Goal: Transaction & Acquisition: Book appointment/travel/reservation

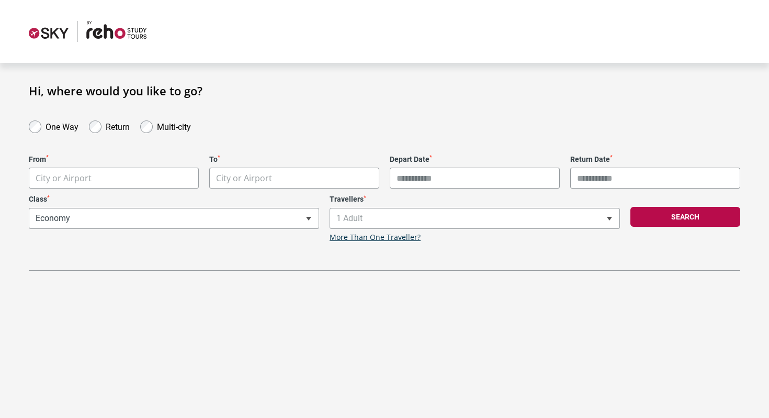
click at [108, 18] on header at bounding box center [384, 31] width 769 height 63
click at [109, 28] on img at bounding box center [88, 31] width 118 height 21
click at [162, 180] on body "**********" at bounding box center [384, 209] width 769 height 418
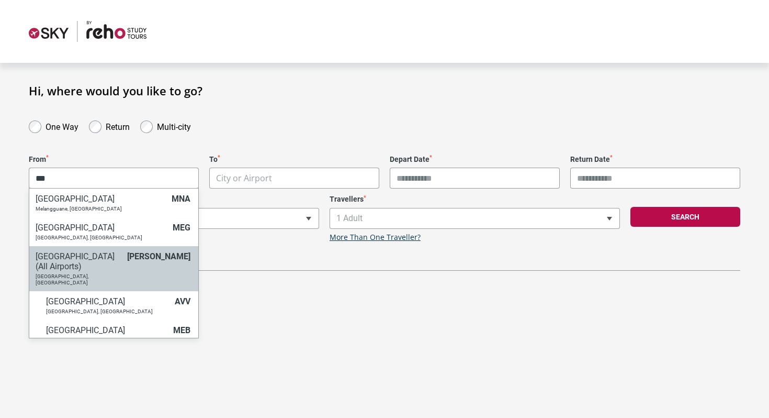
type input "***"
select select "MELC"
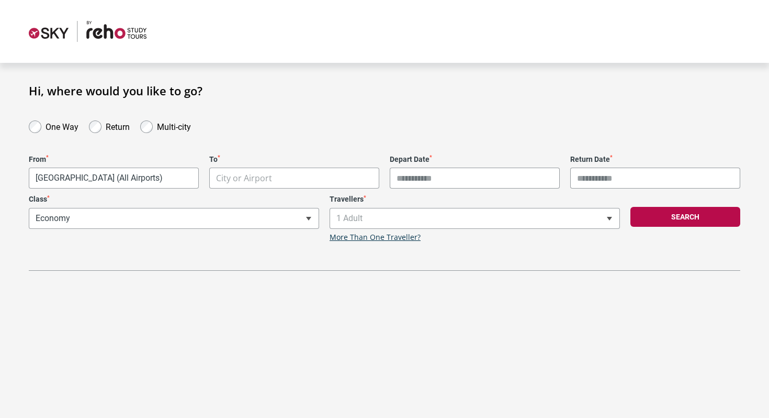
click at [256, 182] on body "**********" at bounding box center [384, 209] width 769 height 418
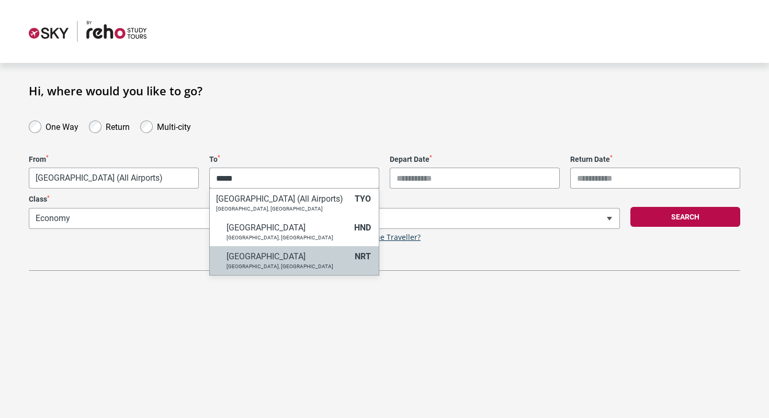
type input "*****"
select select "NRTA"
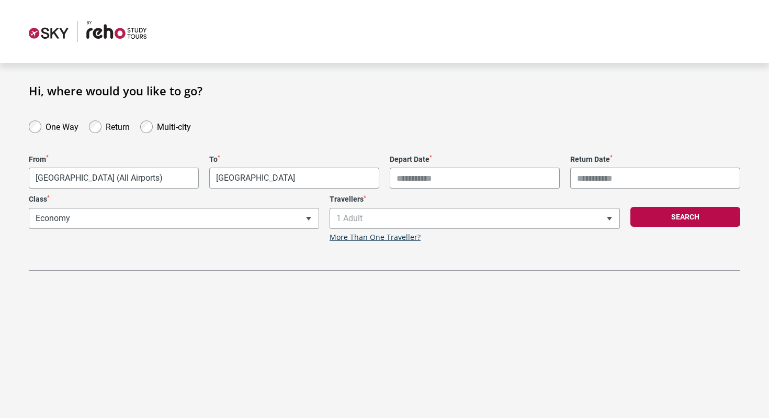
click at [435, 176] on input "Depart Date *" at bounding box center [475, 177] width 170 height 21
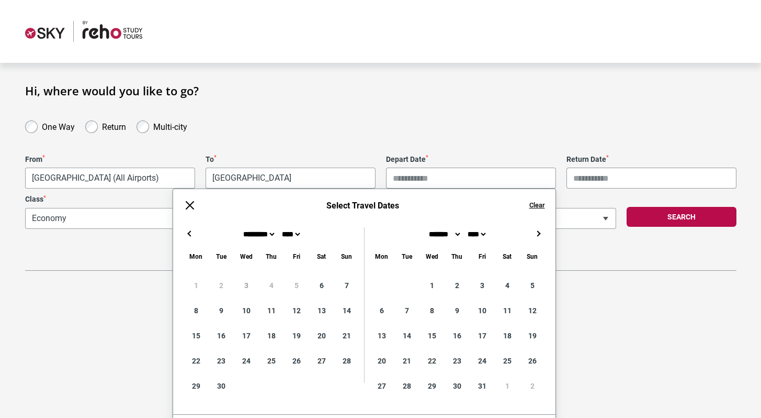
click at [544, 233] on button "→" at bounding box center [539, 233] width 13 height 13
type input "**********"
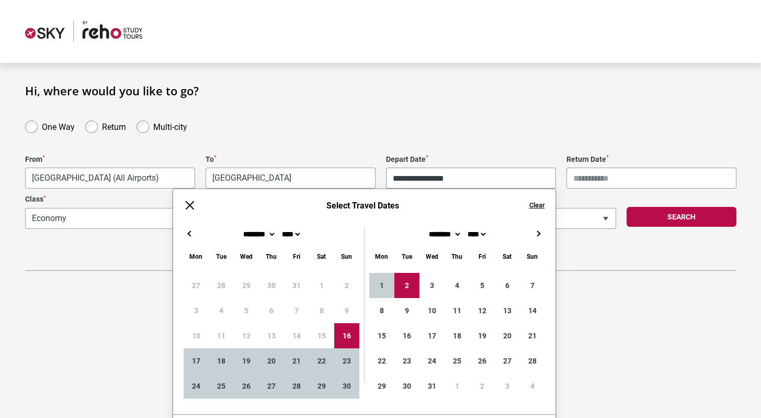
click at [593, 175] on input "Return Date *" at bounding box center [652, 177] width 170 height 21
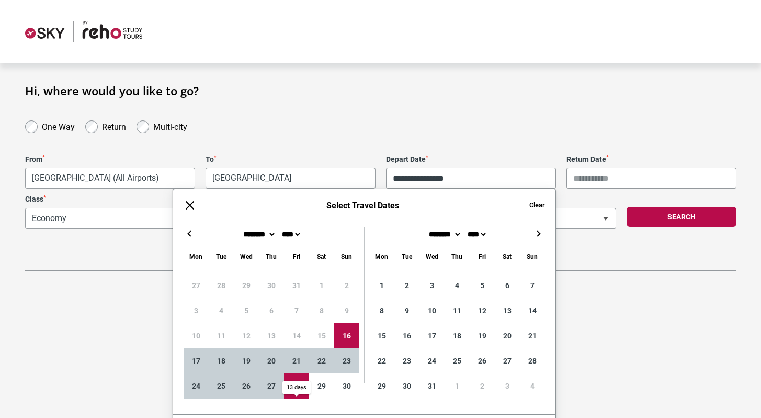
type input "**********"
click at [599, 280] on section "**********" at bounding box center [380, 177] width 761 height 229
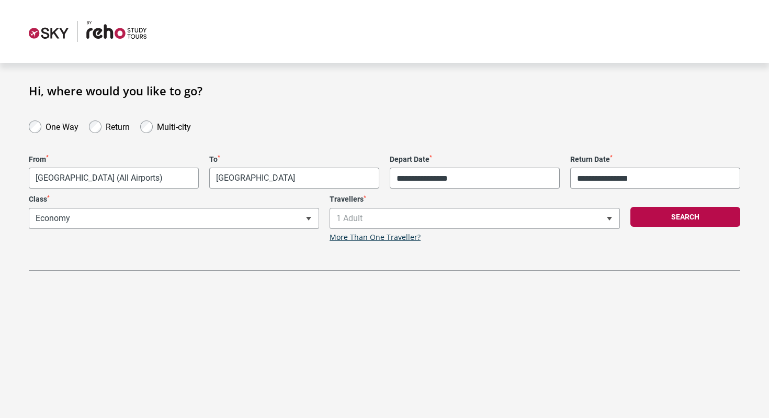
click at [396, 216] on span "1 Adult" at bounding box center [474, 218] width 289 height 20
click at [665, 218] on button "Search" at bounding box center [686, 217] width 110 height 20
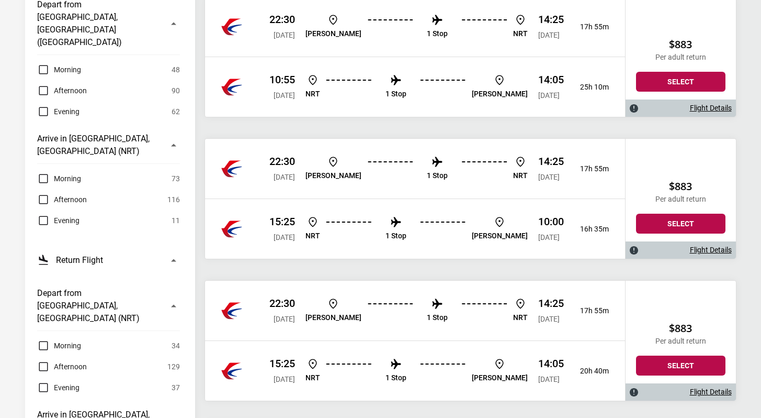
scroll to position [414, 0]
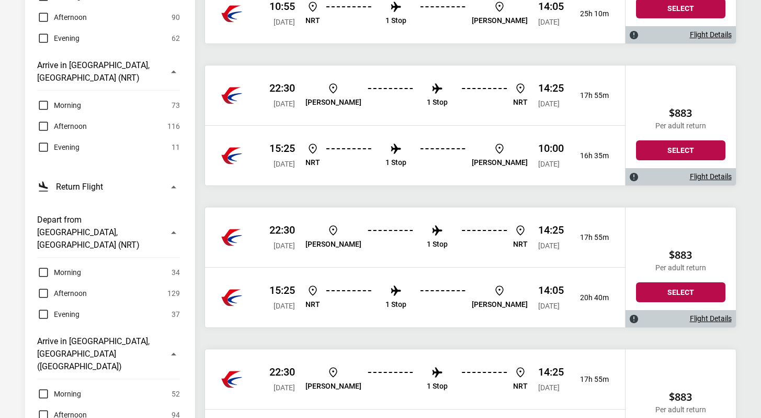
click at [427, 105] on li "1 Stop" at bounding box center [437, 95] width 21 height 27
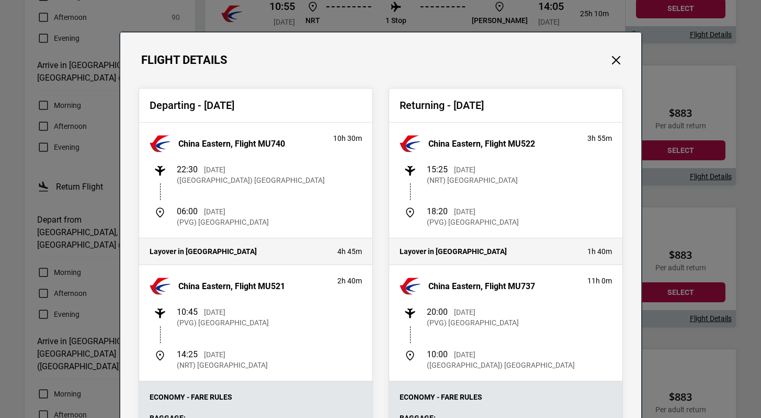
click at [657, 248] on div "Flight Details Departing - Sun, 16 Nov 2025 China Eastern, Flight MU740 10h 30m…" at bounding box center [380, 209] width 761 height 418
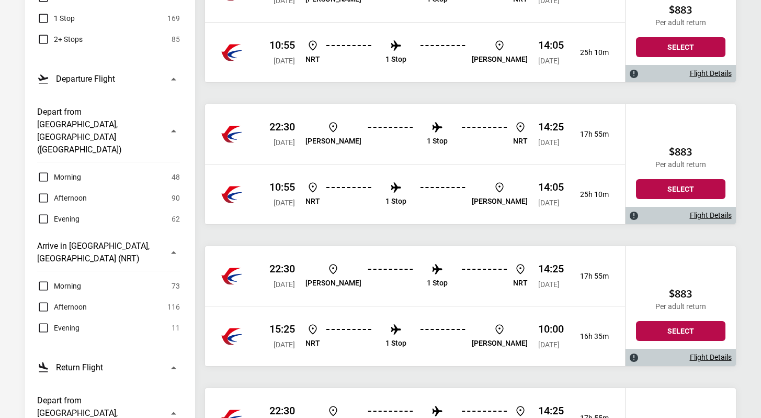
scroll to position [216, 0]
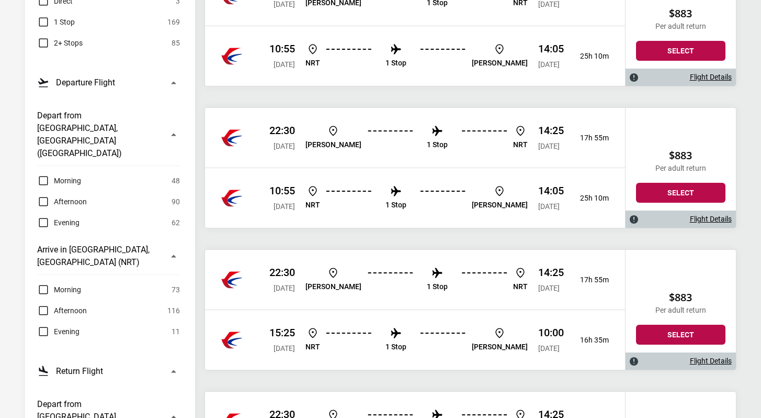
scroll to position [232, 0]
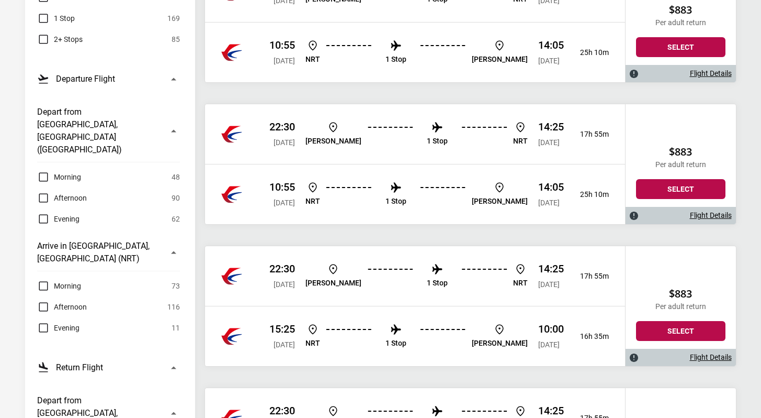
scroll to position [234, 0]
click at [384, 142] on ul "MEL 1 Stop NRT" at bounding box center [417, 134] width 222 height 27
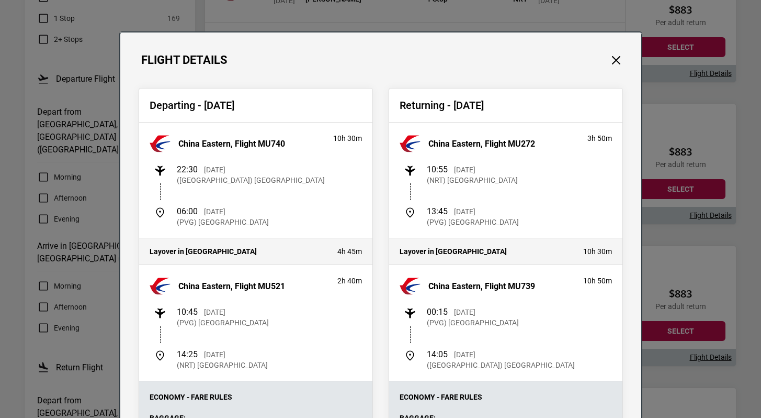
click at [681, 201] on div "Flight Details Departing - Sun, 16 Nov 2025 China Eastern, Flight MU740 10h 30m…" at bounding box center [380, 209] width 761 height 418
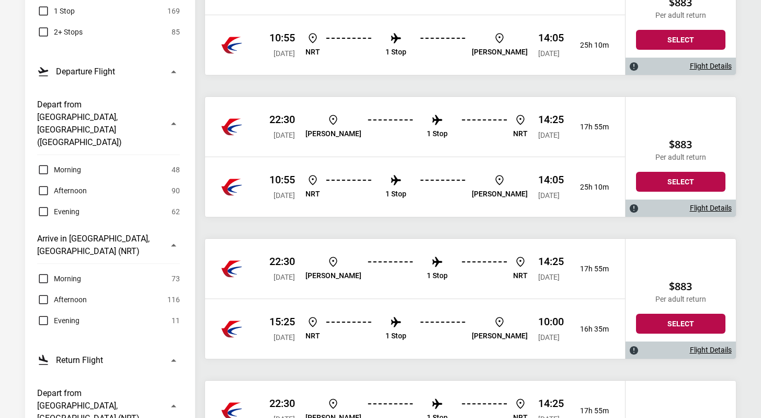
scroll to position [254, 0]
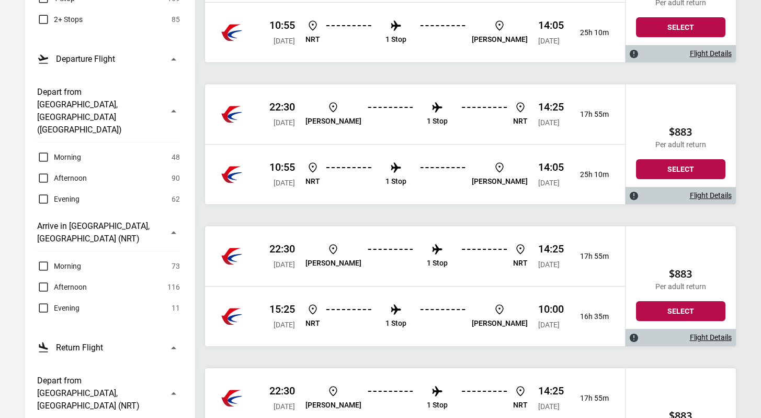
click at [557, 252] on p "14:25" at bounding box center [551, 248] width 26 height 13
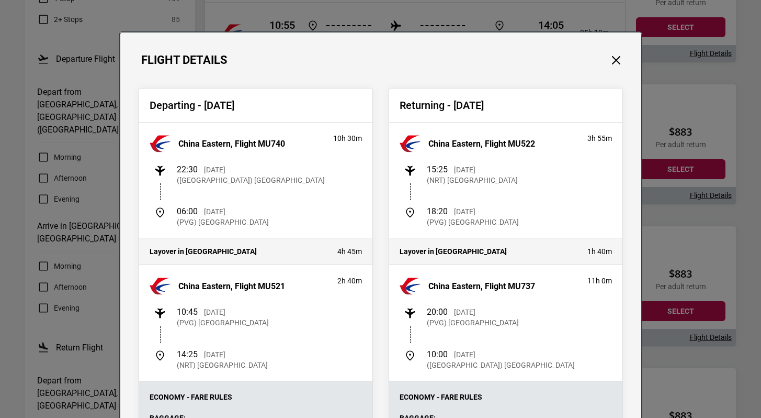
click at [94, 186] on div "Flight Details Departing - Sun, 16 Nov 2025 China Eastern, Flight MU740 10h 30m…" at bounding box center [380, 209] width 761 height 418
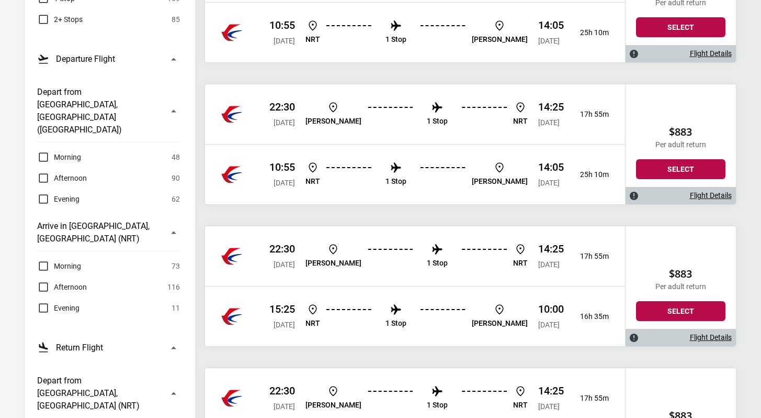
scroll to position [0, 0]
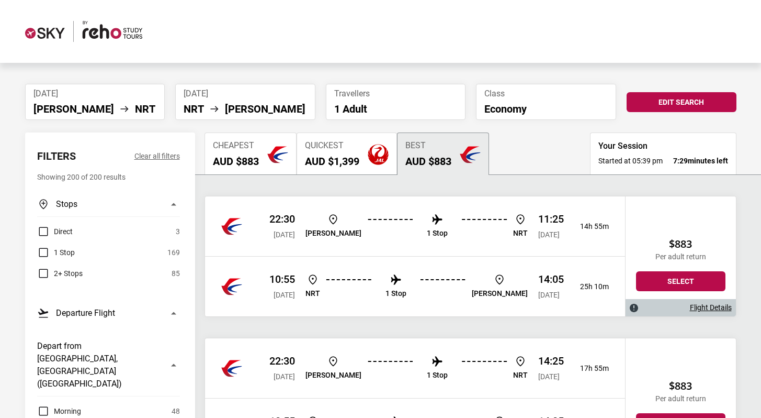
click at [129, 103] on ul "MEL NRT" at bounding box center [94, 109] width 123 height 13
click at [135, 107] on li "NRT" at bounding box center [145, 109] width 20 height 13
click at [661, 107] on button "Edit Search" at bounding box center [682, 102] width 110 height 20
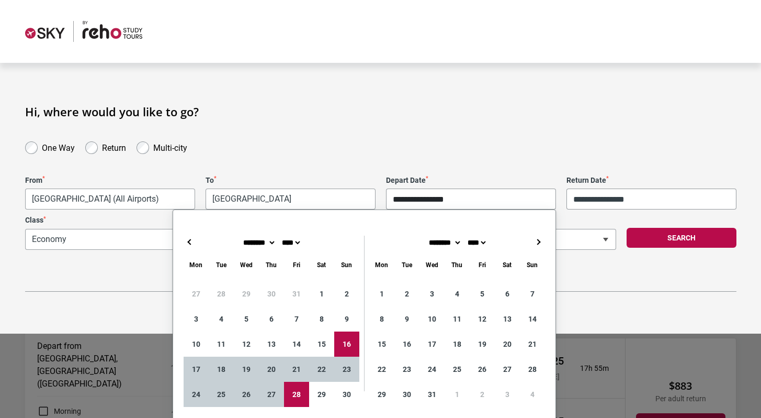
click at [446, 205] on input "**********" at bounding box center [471, 198] width 170 height 21
type input "**********"
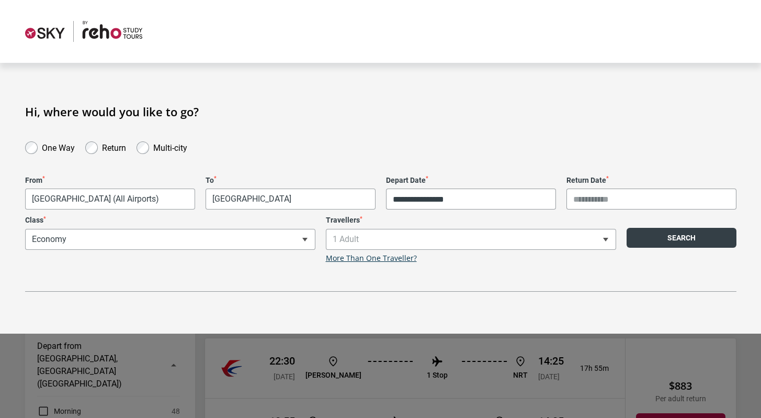
click at [698, 242] on button "Search" at bounding box center [682, 238] width 110 height 20
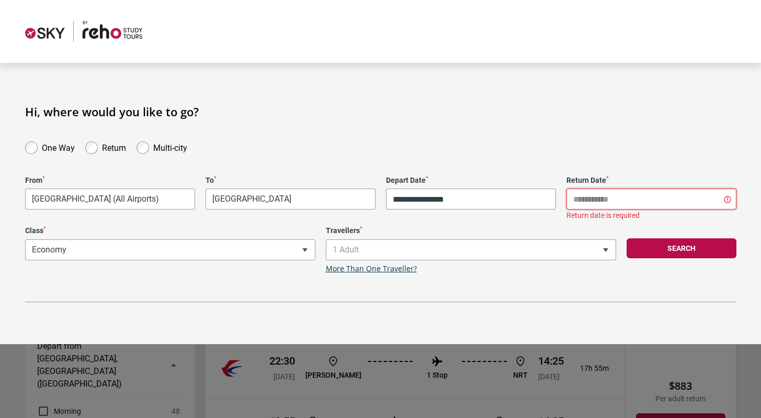
click at [659, 199] on input "Return Date *" at bounding box center [652, 198] width 170 height 21
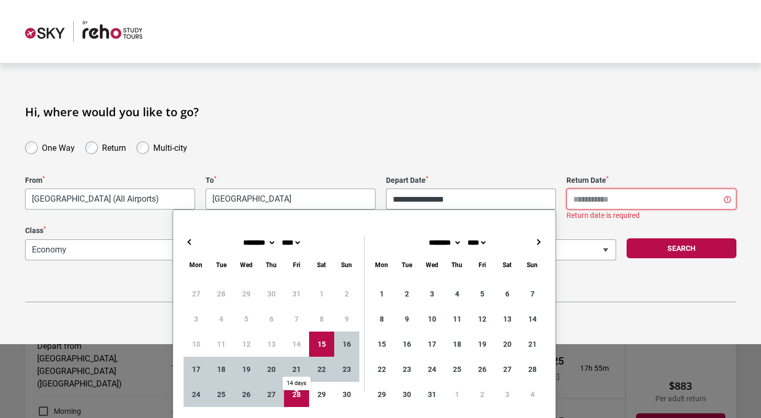
type input "**********"
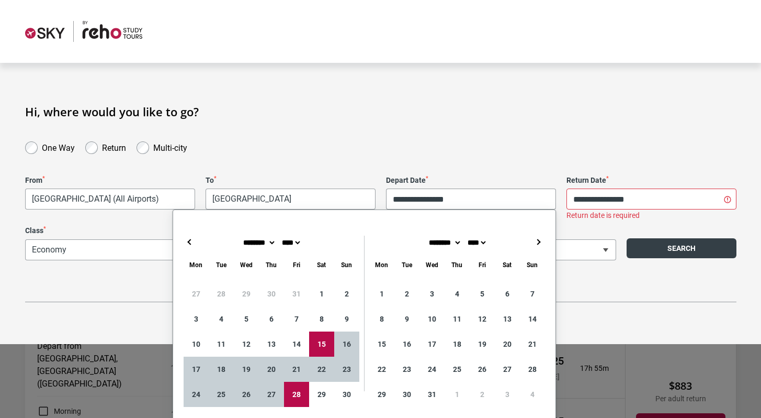
click at [705, 248] on button "Search" at bounding box center [682, 248] width 110 height 20
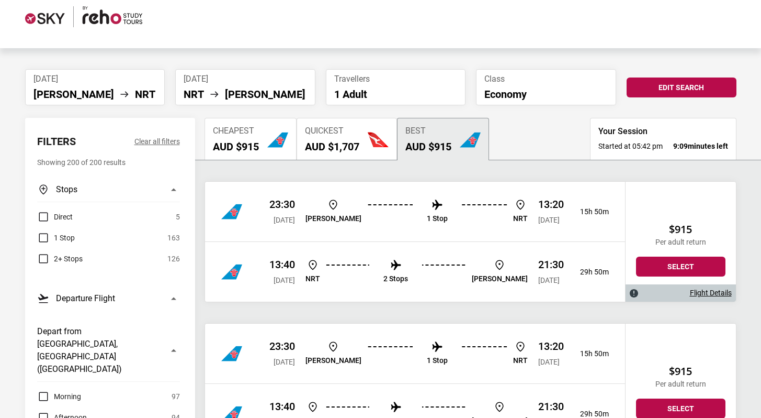
scroll to position [18, 0]
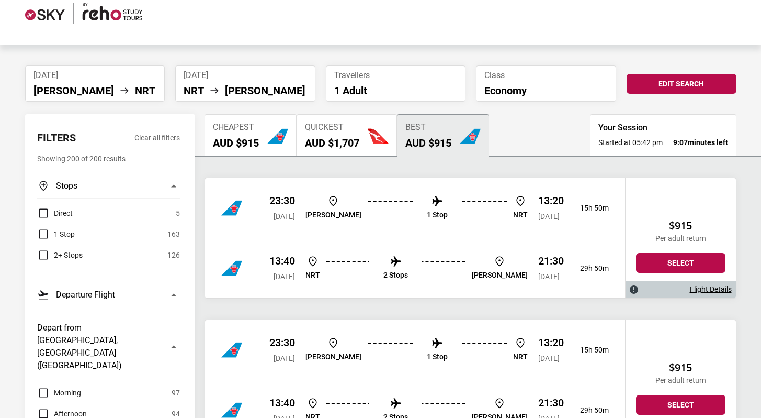
click at [441, 238] on div "13:40 Fri, 28 Nov 2025 NRT 2 Stops MEL 21:30 Sat, 29 Nov 2025 29h 50m" at bounding box center [415, 268] width 420 height 60
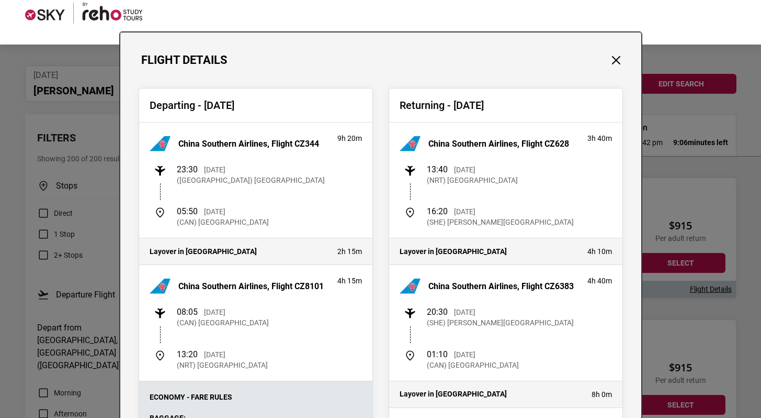
click at [671, 272] on div "Flight Details Departing - Sat, 15 Nov 2025 China Southern Airlines, Flight CZ3…" at bounding box center [380, 209] width 761 height 418
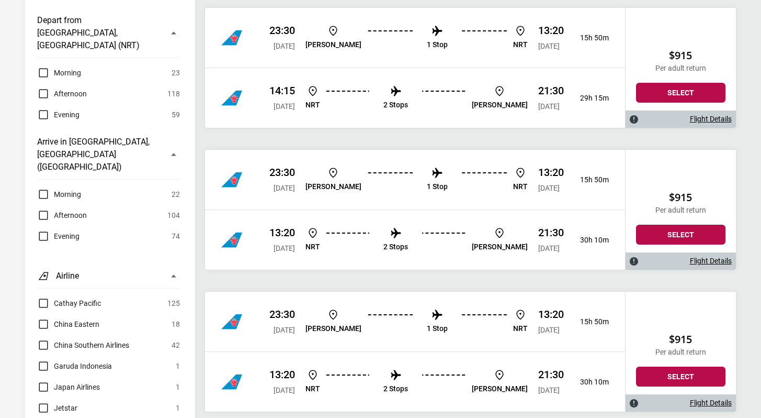
scroll to position [0, 0]
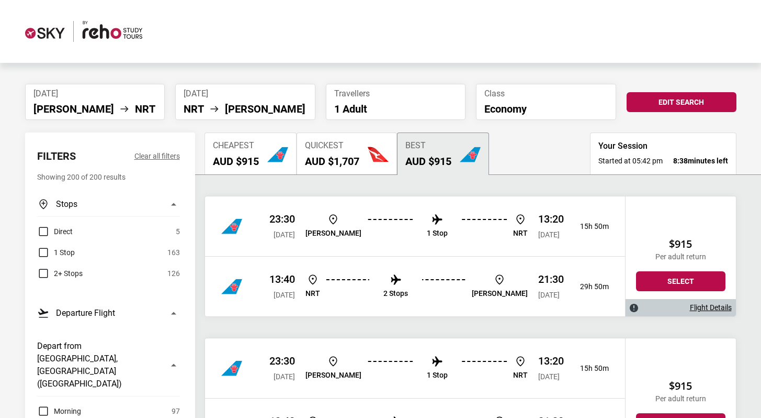
click at [253, 161] on h2 "AUD $915" at bounding box center [236, 161] width 46 height 13
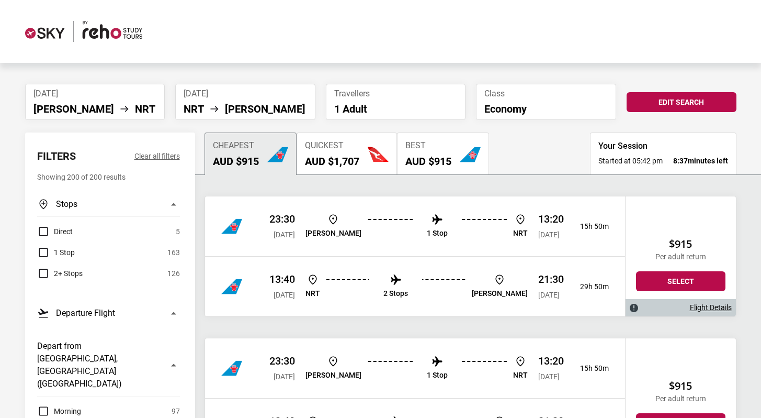
click at [354, 160] on h2 "AUD $1,707" at bounding box center [332, 161] width 54 height 13
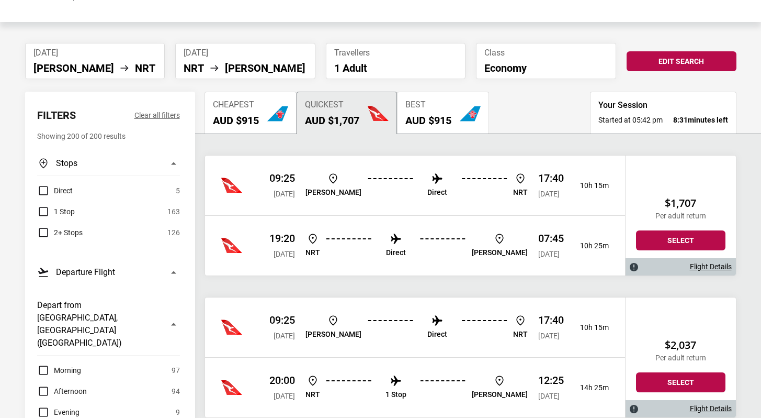
scroll to position [37, 0]
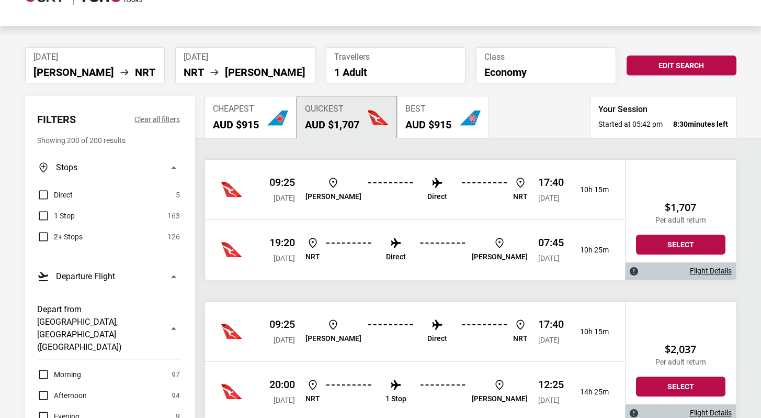
click at [548, 196] on span "Sat, 15 Nov 2025" at bounding box center [548, 198] width 21 height 8
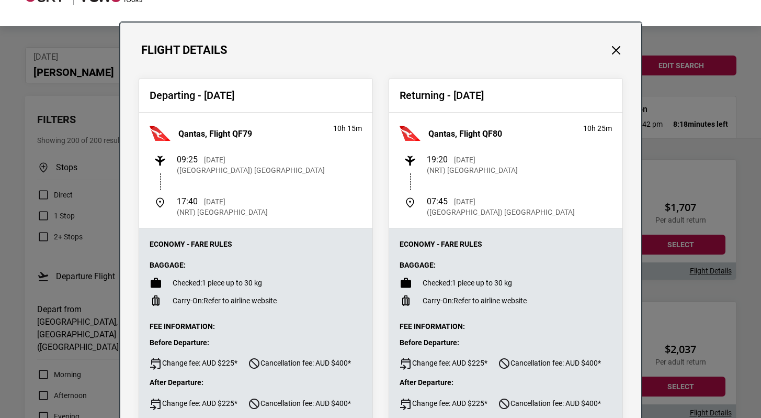
scroll to position [0, 0]
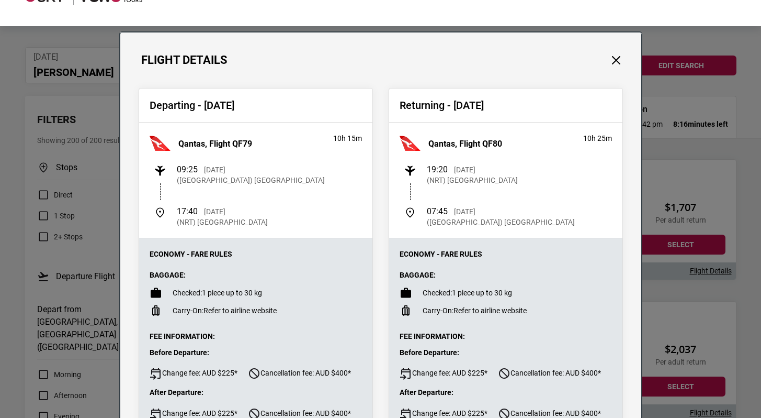
click at [693, 289] on div "Flight Details Departing - Sat, 15 Nov 2025 Qantas, Flight QF79 10h 15m 09:25 S…" at bounding box center [380, 209] width 761 height 418
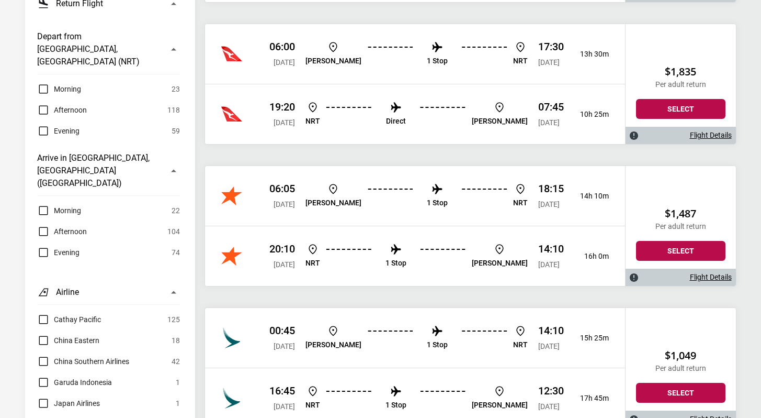
scroll to position [725, 0]
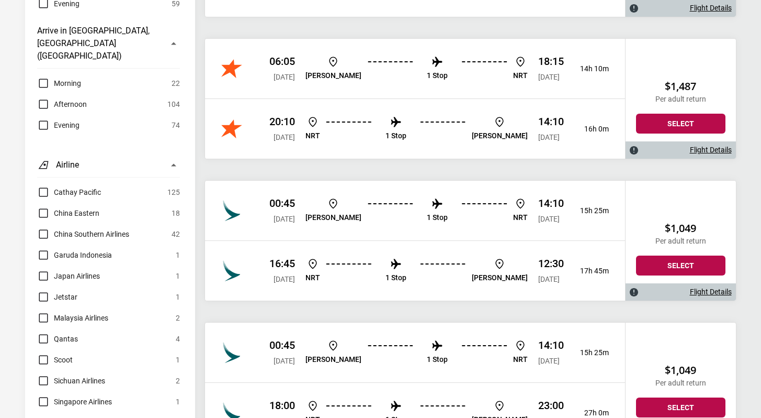
click at [358, 81] on ul "MEL 1 Stop NRT" at bounding box center [417, 68] width 222 height 27
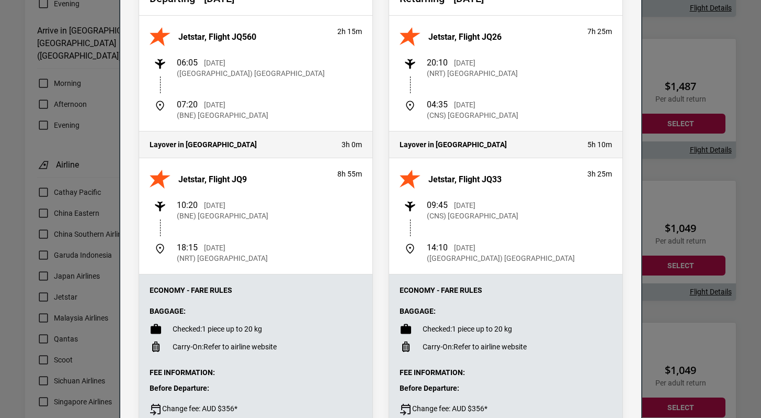
scroll to position [113, 0]
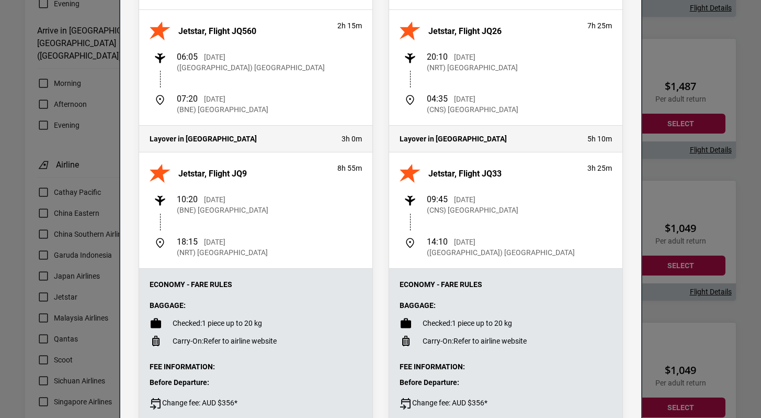
click at [680, 107] on div "Flight Details Departing - Sat, 15 Nov 2025 Jetstar, Flight JQ560 2h 15m 06:05 …" at bounding box center [380, 209] width 761 height 418
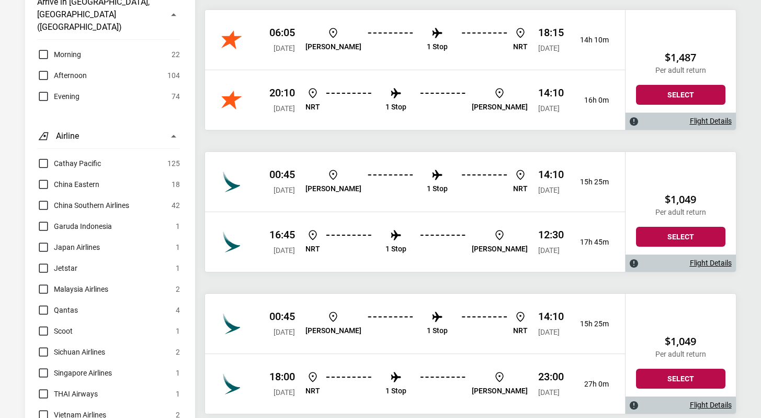
scroll to position [763, 0]
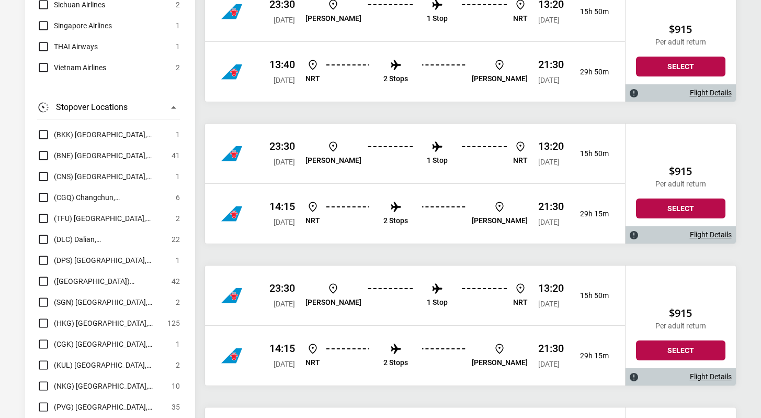
scroll to position [3415, 0]
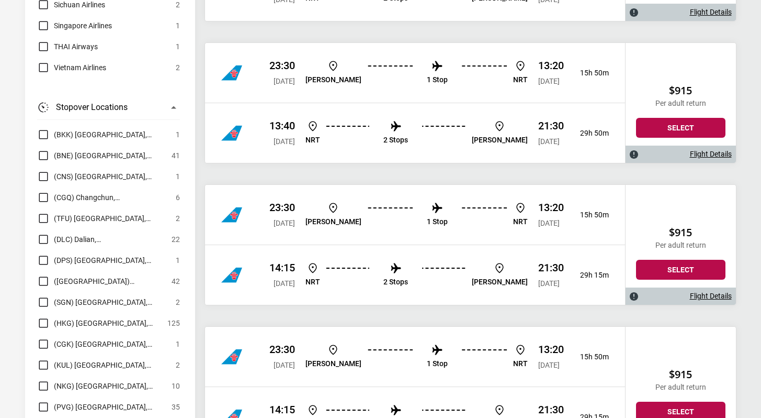
click at [389, 200] on div "23:30 Sat, 15 Nov 2025 MEL 1 Stop NRT 13:20 Sun, 16 Nov 2025 15h 50m" at bounding box center [415, 215] width 420 height 60
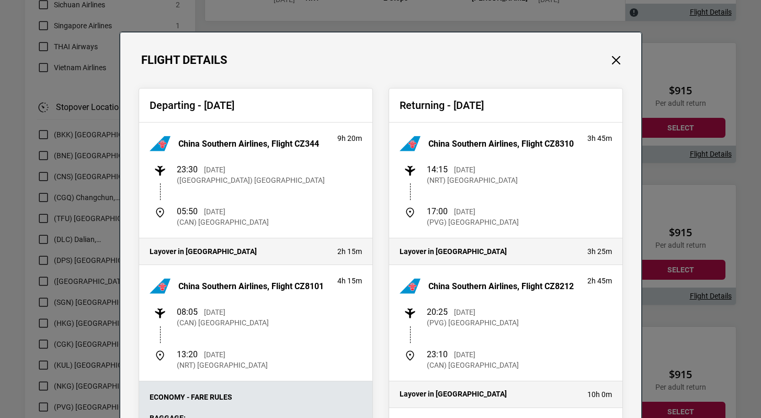
click at [695, 237] on div "Flight Details Departing - Sat, 15 Nov 2025 China Southern Airlines, Flight CZ3…" at bounding box center [380, 209] width 761 height 418
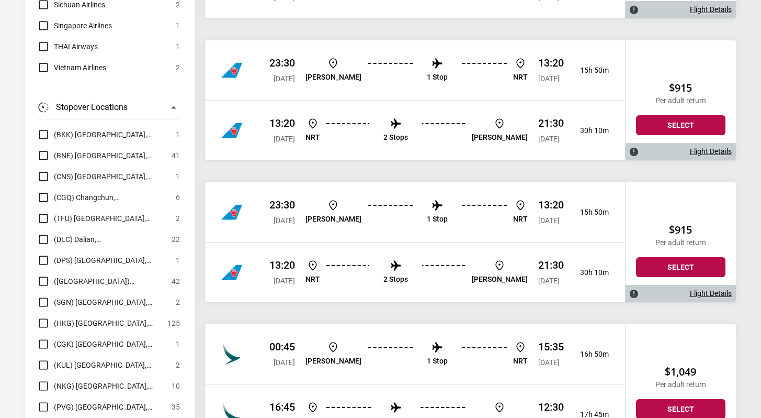
scroll to position [3995, 0]
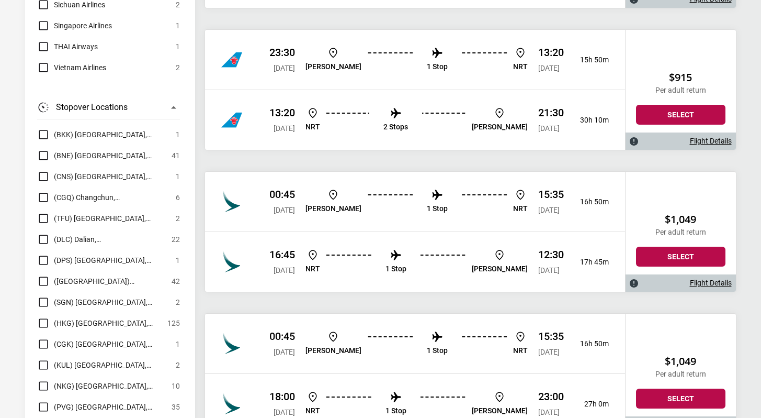
click at [553, 198] on p "15:35" at bounding box center [551, 194] width 26 height 13
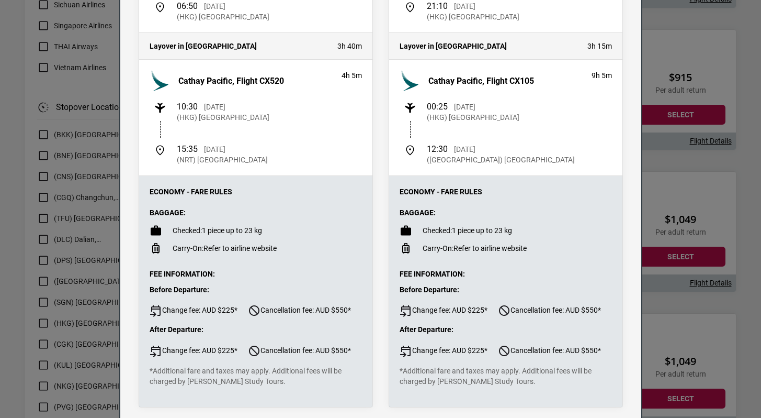
scroll to position [256, 0]
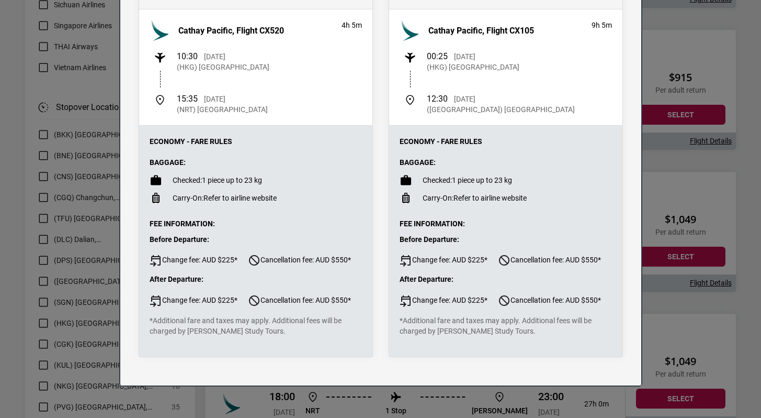
click at [93, 124] on div "Flight Details Departing - Sat, 15 Nov 2025 Cathay Pacific, Flight CX178 9h 5m …" at bounding box center [380, 209] width 761 height 418
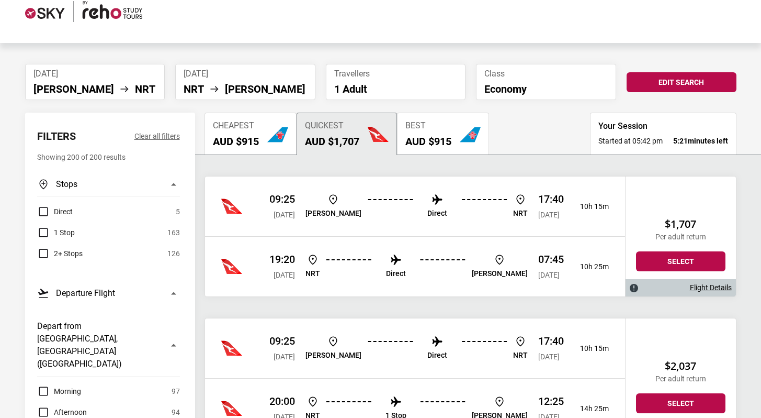
scroll to position [99, 0]
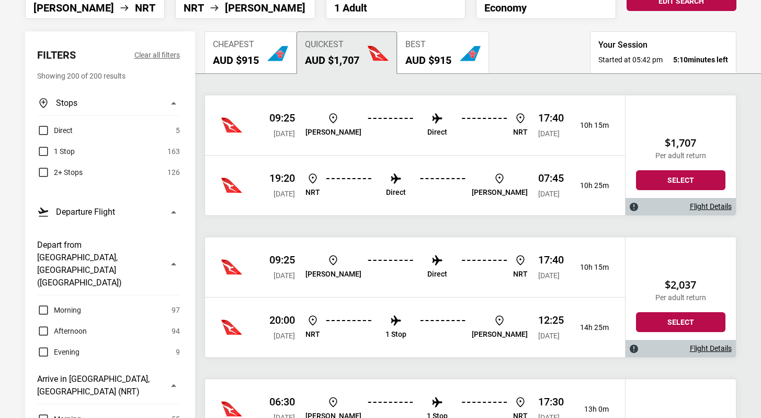
click at [538, 187] on div "07:45 Sat, 29 Nov 2025" at bounding box center [551, 185] width 26 height 27
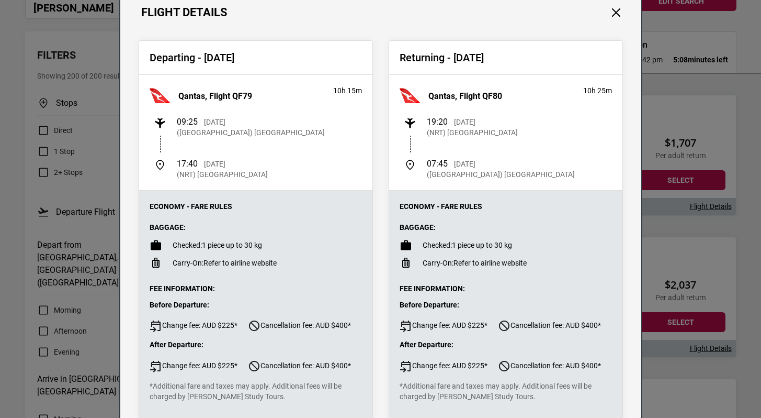
scroll to position [0, 0]
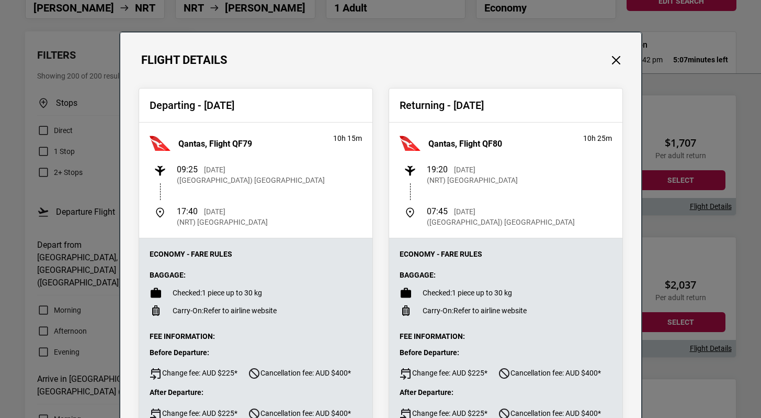
click at [681, 190] on div "Flight Details Departing - Sat, 15 Nov 2025 Qantas, Flight QF79 10h 15m 09:25 S…" at bounding box center [380, 209] width 761 height 418
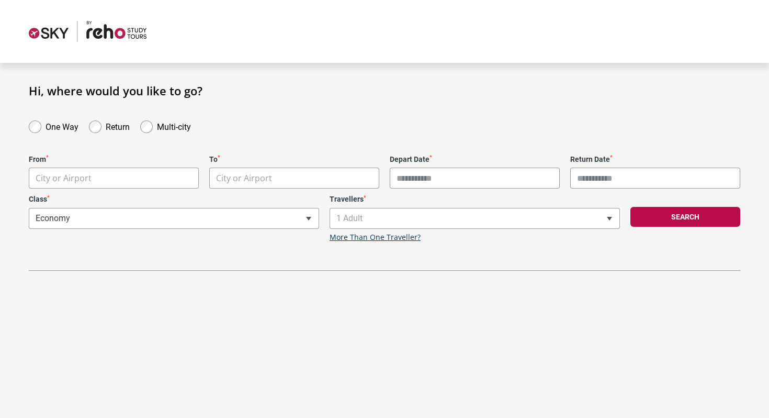
click at [245, 108] on div "**********" at bounding box center [385, 177] width 754 height 187
click at [381, 110] on div "**********" at bounding box center [385, 177] width 754 height 187
